Goal: Task Accomplishment & Management: Use online tool/utility

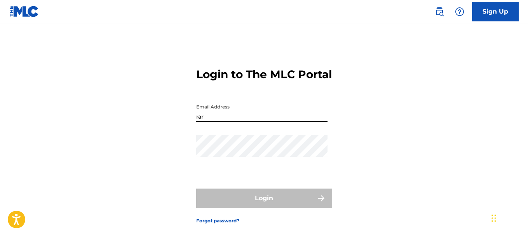
type input "[EMAIL_ADDRESS][DOMAIN_NAME]"
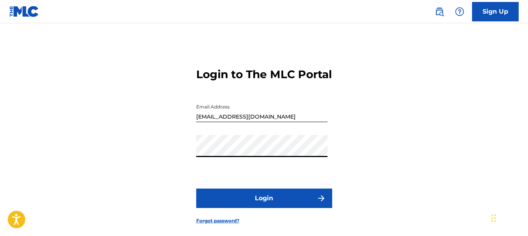
click at [249, 206] on button "Login" at bounding box center [264, 197] width 136 height 19
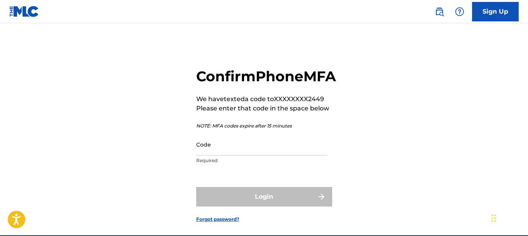
click at [224, 155] on input "Code" at bounding box center [261, 144] width 131 height 22
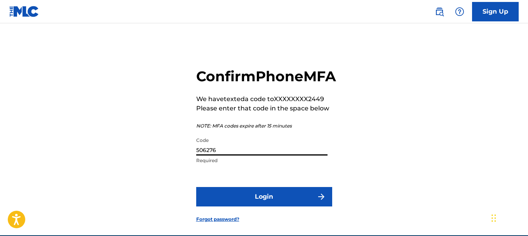
type input "506276"
click at [196, 187] on button "Login" at bounding box center [264, 196] width 136 height 19
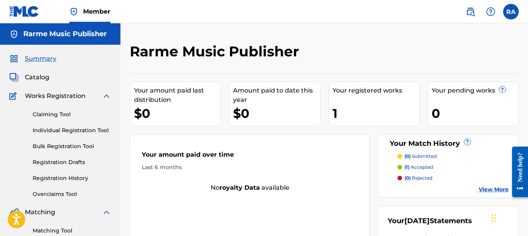
click at [70, 115] on link "Claiming Tool" at bounding box center [72, 114] width 78 height 8
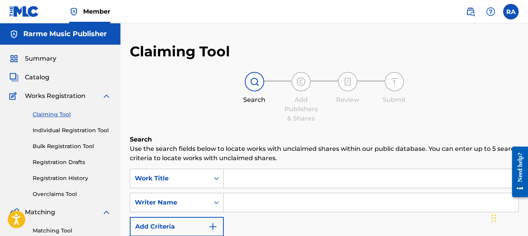
click at [258, 174] on input "Search Form" at bounding box center [371, 178] width 294 height 19
click at [254, 182] on input "Search Form" at bounding box center [371, 178] width 294 height 19
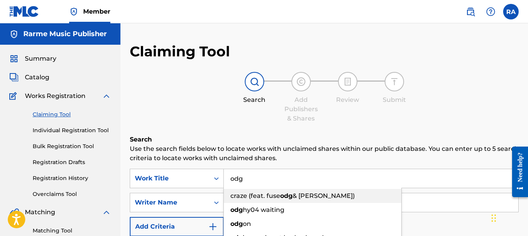
type input "odg"
click at [233, 152] on p "Use the search fields below to locate works with unclaimed shares within our pu…" at bounding box center [324, 153] width 389 height 19
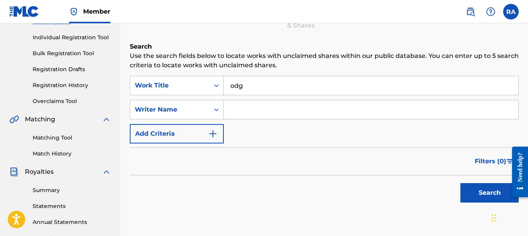
scroll to position [93, 0]
click at [462, 195] on button "Search" at bounding box center [489, 192] width 58 height 19
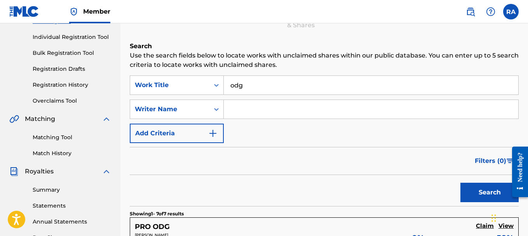
click at [312, 178] on div "Search" at bounding box center [324, 190] width 389 height 31
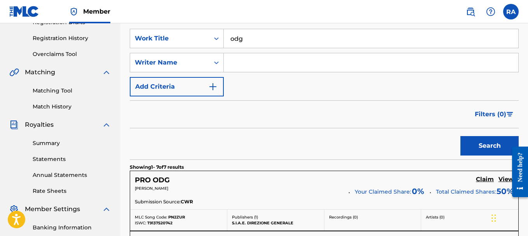
scroll to position [155, 0]
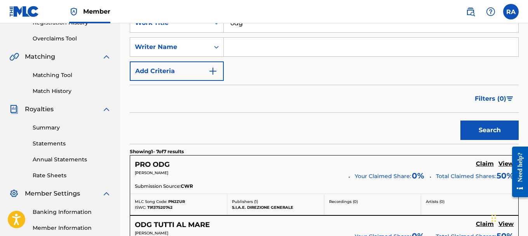
click at [236, 131] on div "Search" at bounding box center [324, 128] width 389 height 31
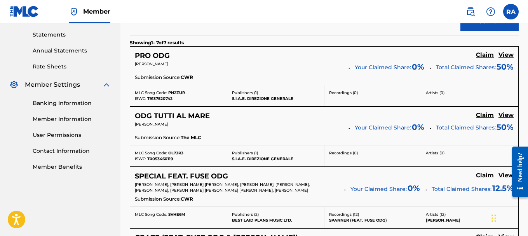
scroll to position [311, 0]
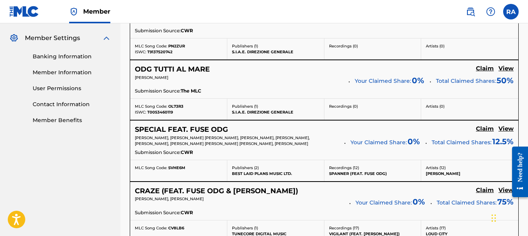
click at [388, 27] on div "PRO ODG Claim View [PERSON_NAME] Your Claimed Share: 0 % Total Claimed Shares: …" at bounding box center [324, 19] width 388 height 38
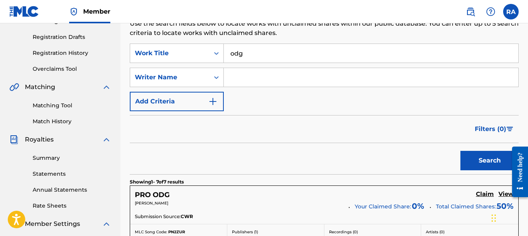
scroll to position [124, 0]
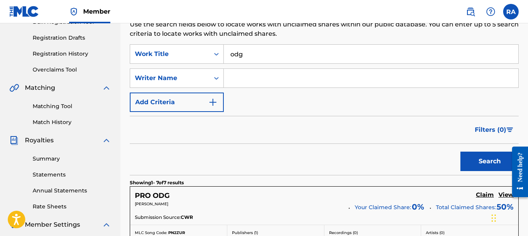
click at [220, 102] on button "Add Criteria" at bounding box center [177, 101] width 94 height 19
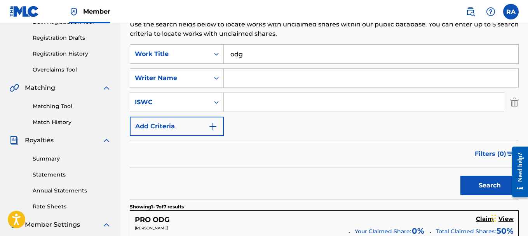
click at [246, 82] on input "Search Form" at bounding box center [371, 78] width 294 height 19
type input "[PERSON_NAME]"
click at [475, 187] on button "Search" at bounding box center [489, 185] width 58 height 19
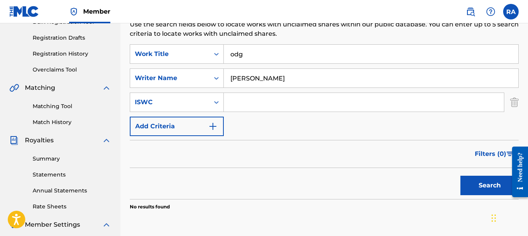
click at [48, 108] on link "Matching Tool" at bounding box center [72, 106] width 78 height 8
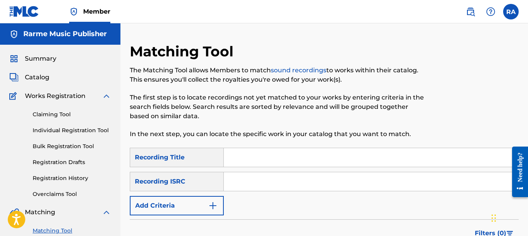
click at [275, 151] on input "Search Form" at bounding box center [371, 157] width 294 height 19
click at [380, 225] on div "Filters ( 0 )" at bounding box center [324, 233] width 389 height 28
click at [360, 204] on div "SearchWithCriteria4fa52939-e601-4664-989e-4c128d8798c9 Recording Title ODG Sear…" at bounding box center [324, 182] width 389 height 68
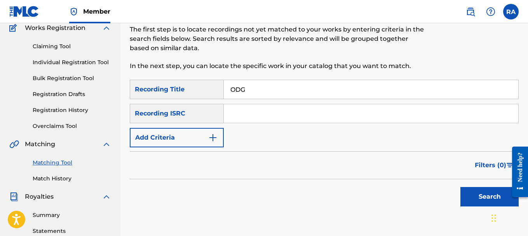
scroll to position [93, 0]
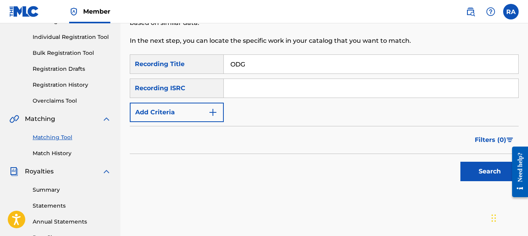
click at [466, 172] on button "Search" at bounding box center [489, 171] width 58 height 19
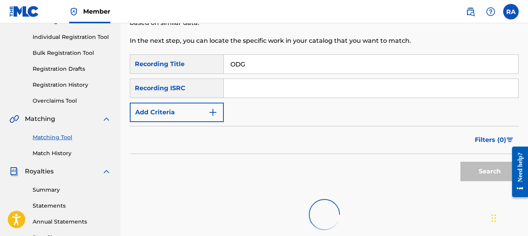
click at [361, 144] on div "Filters ( 0 )" at bounding box center [324, 140] width 389 height 28
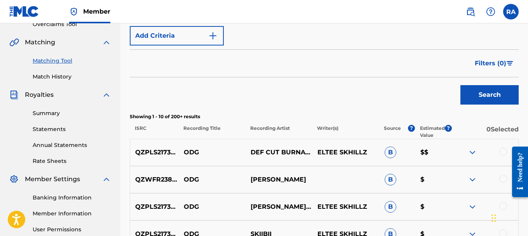
scroll to position [171, 0]
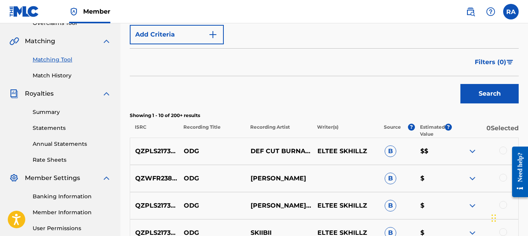
click at [273, 85] on div "Search" at bounding box center [324, 91] width 389 height 31
click at [125, 124] on div "Matching Tool The Matching Tool allows Members to match sound recordings to wor…" at bounding box center [323, 170] width 407 height 596
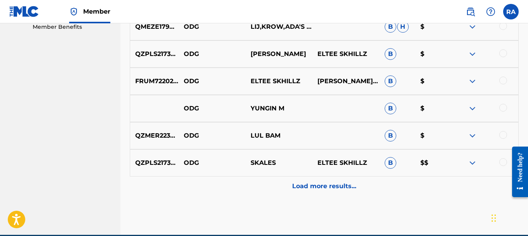
scroll to position [420, 0]
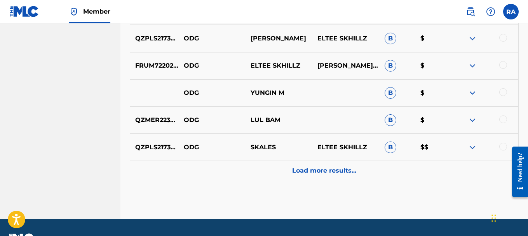
drag, startPoint x: 201, startPoint y: 147, endPoint x: 298, endPoint y: 171, distance: 100.0
click at [298, 171] on p "Load more results..." at bounding box center [324, 170] width 64 height 9
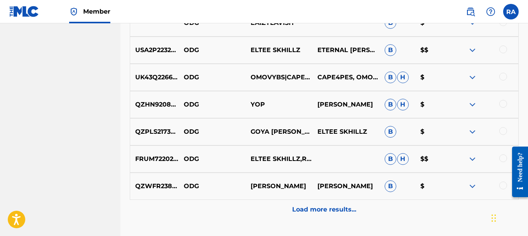
scroll to position [668, 0]
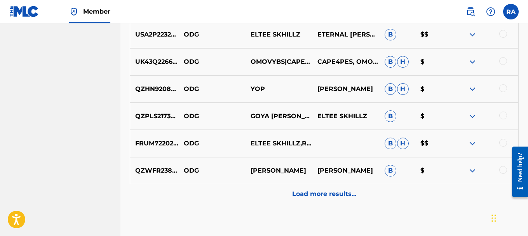
click at [305, 190] on p "Load more results..." at bounding box center [324, 193] width 64 height 9
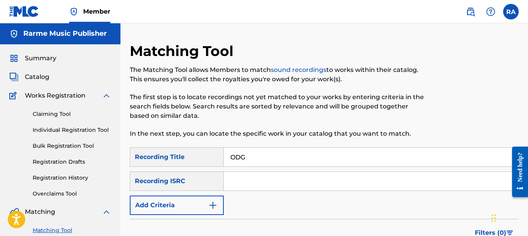
scroll to position [0, 0]
click at [217, 207] on img "Search Form" at bounding box center [212, 205] width 9 height 9
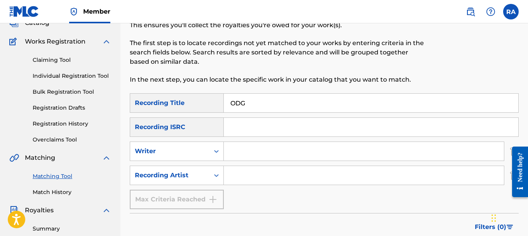
scroll to position [62, 0]
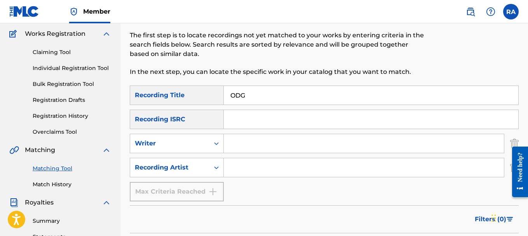
click at [265, 102] on input "ODG" at bounding box center [371, 95] width 294 height 19
type input "O"
click at [249, 167] on input "Search Form" at bounding box center [364, 167] width 280 height 19
type input "reos de nuevo [PERSON_NAME]"
click at [377, 191] on div "SearchWithCriteria4fa52939-e601-4664-989e-4c128d8798c9 Recording Title SearchWi…" at bounding box center [324, 143] width 389 height 116
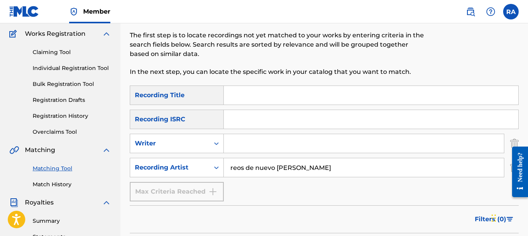
scroll to position [93, 0]
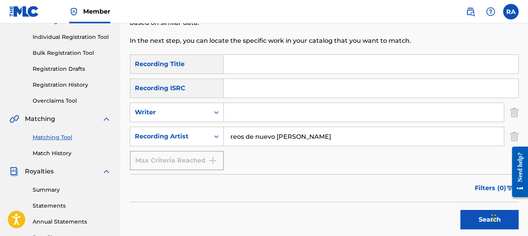
click at [463, 217] on button "Search" at bounding box center [489, 219] width 58 height 19
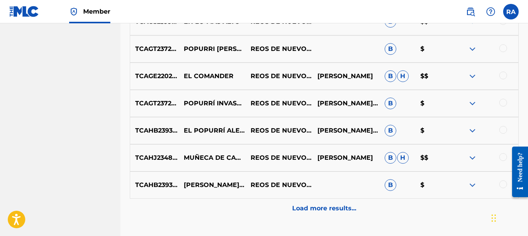
scroll to position [435, 0]
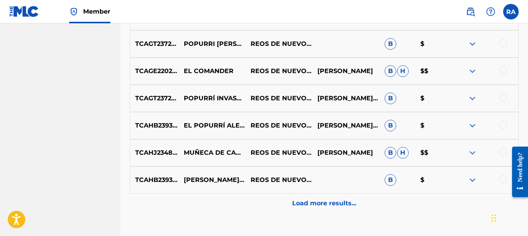
click at [329, 204] on p "Load more results..." at bounding box center [324, 203] width 64 height 9
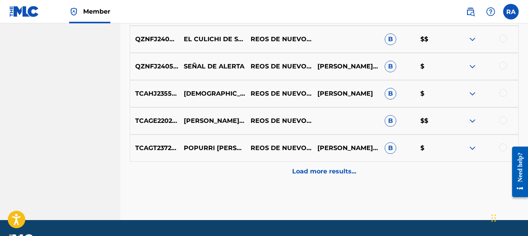
scroll to position [740, 0]
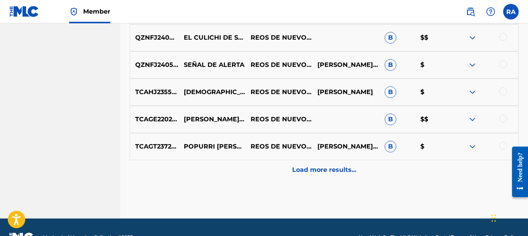
click at [338, 172] on p "Load more results..." at bounding box center [324, 169] width 64 height 9
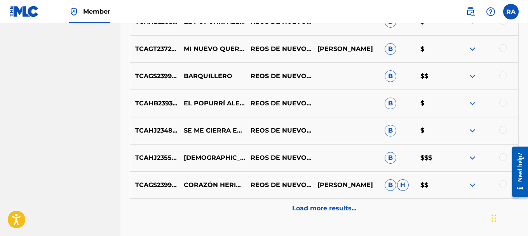
scroll to position [1032, 0]
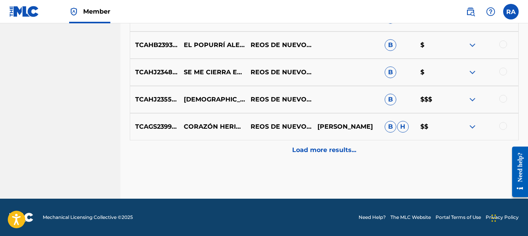
click at [337, 154] on p "Load more results..." at bounding box center [324, 149] width 64 height 9
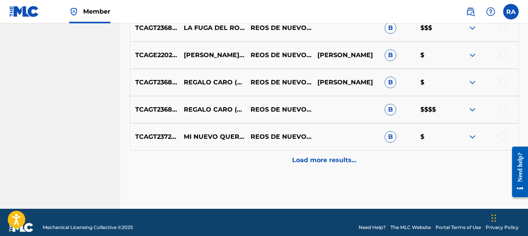
scroll to position [1297, 0]
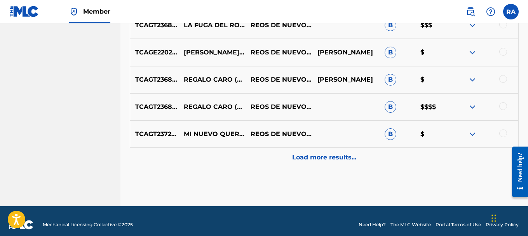
click at [329, 157] on p "Load more results..." at bounding box center [324, 157] width 64 height 9
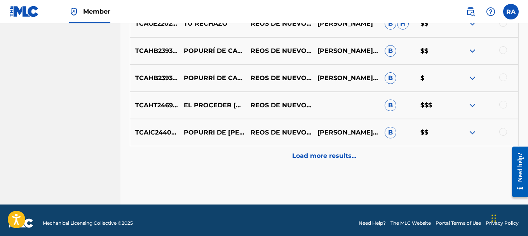
scroll to position [1573, 0]
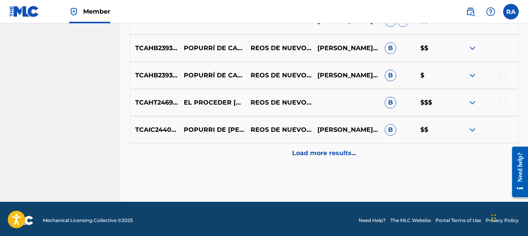
click at [355, 154] on p "Load more results..." at bounding box center [324, 152] width 64 height 9
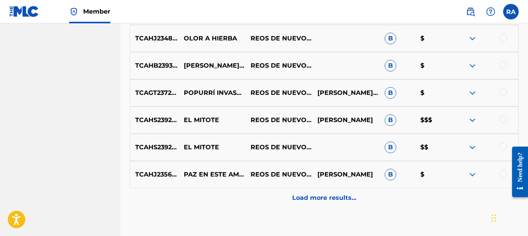
scroll to position [1801, 0]
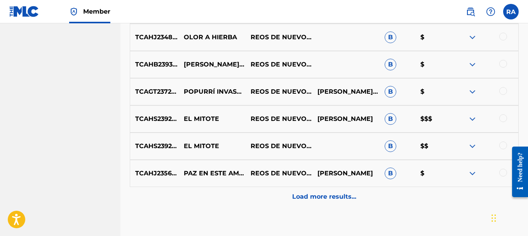
click at [344, 190] on div "Load more results..." at bounding box center [324, 196] width 389 height 19
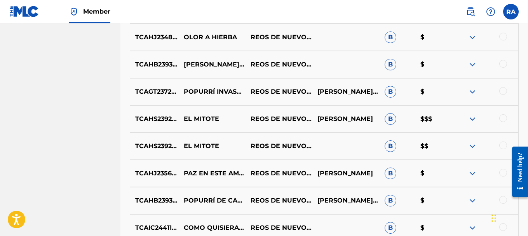
click at [328, 146] on div "TCAHS2392521 EL MITOTE REOS DE NUEVO [PERSON_NAME] B $$" at bounding box center [324, 145] width 389 height 27
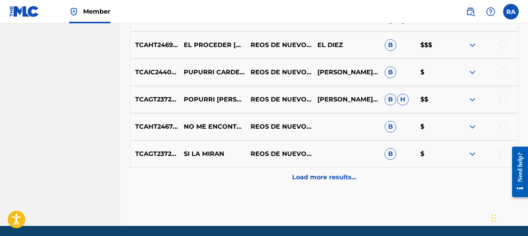
scroll to position [2120, 0]
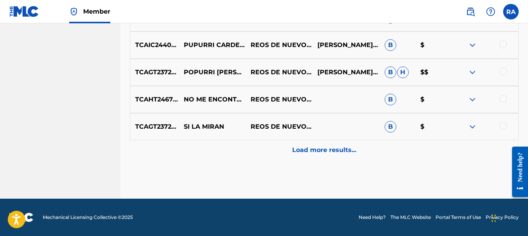
click at [334, 153] on p "Load more results..." at bounding box center [324, 149] width 64 height 9
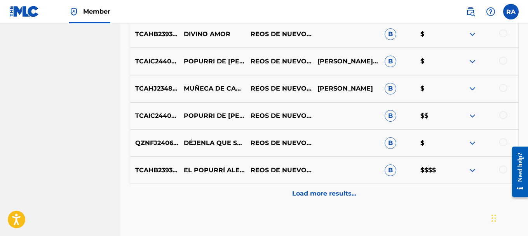
scroll to position [2392, 0]
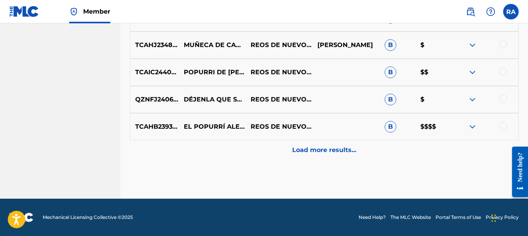
click at [343, 154] on p "Load more results..." at bounding box center [324, 149] width 64 height 9
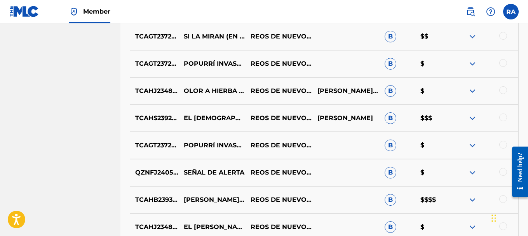
scroll to position [2635, 0]
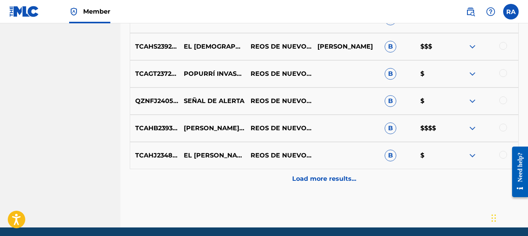
click at [314, 174] on p "Load more results..." at bounding box center [324, 178] width 64 height 9
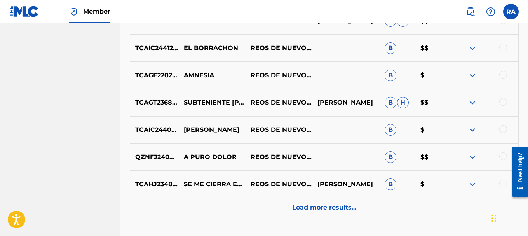
scroll to position [2883, 0]
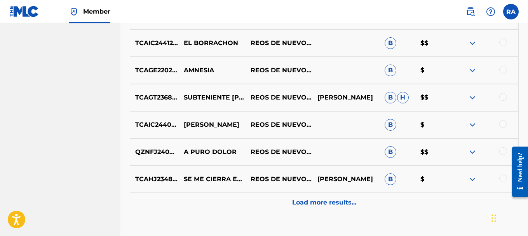
click at [343, 208] on div "Load more results..." at bounding box center [324, 202] width 389 height 19
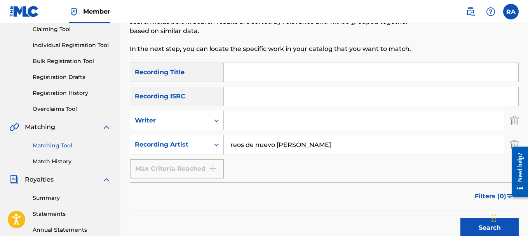
scroll to position [74, 0]
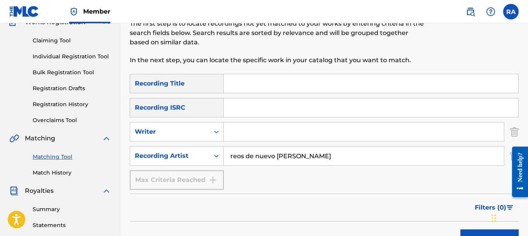
click at [320, 93] on div "SearchWithCriteria4fa52939-e601-4664-989e-4c128d8798c9 Recording Title SearchWi…" at bounding box center [324, 132] width 389 height 116
click at [320, 86] on input "Search Form" at bounding box center [371, 83] width 294 height 19
type input "odg"
click at [466, 230] on button "Search" at bounding box center [489, 238] width 58 height 19
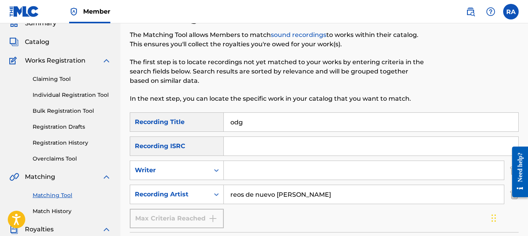
click at [63, 93] on link "Individual Registration Tool" at bounding box center [72, 95] width 78 height 8
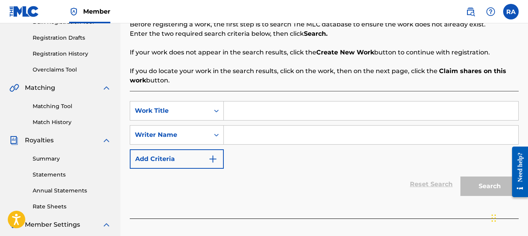
scroll to position [125, 0]
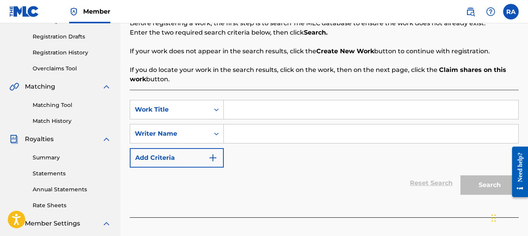
click at [322, 114] on input "Search Form" at bounding box center [371, 109] width 294 height 19
type input "ODG"
click at [304, 131] on input "Search Form" at bounding box center [371, 133] width 294 height 19
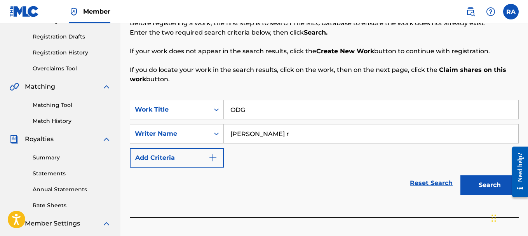
click at [304, 131] on input "[PERSON_NAME] r" at bounding box center [371, 133] width 294 height 19
type input "[PERSON_NAME]"
click at [473, 189] on button "Search" at bounding box center [489, 184] width 58 height 19
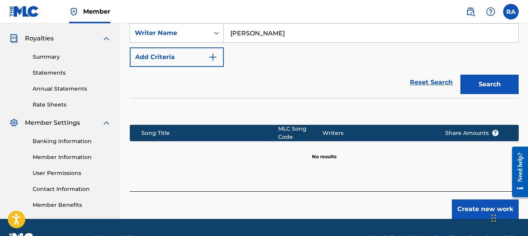
scroll to position [246, 0]
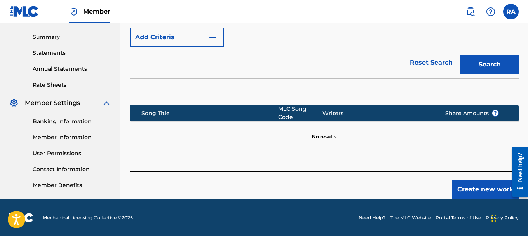
click at [469, 182] on button "Create new work" at bounding box center [485, 188] width 67 height 19
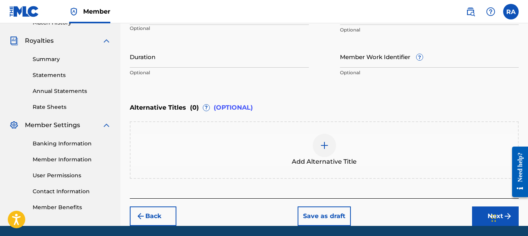
scroll to position [251, 0]
